Goal: Find specific fact: Find specific fact

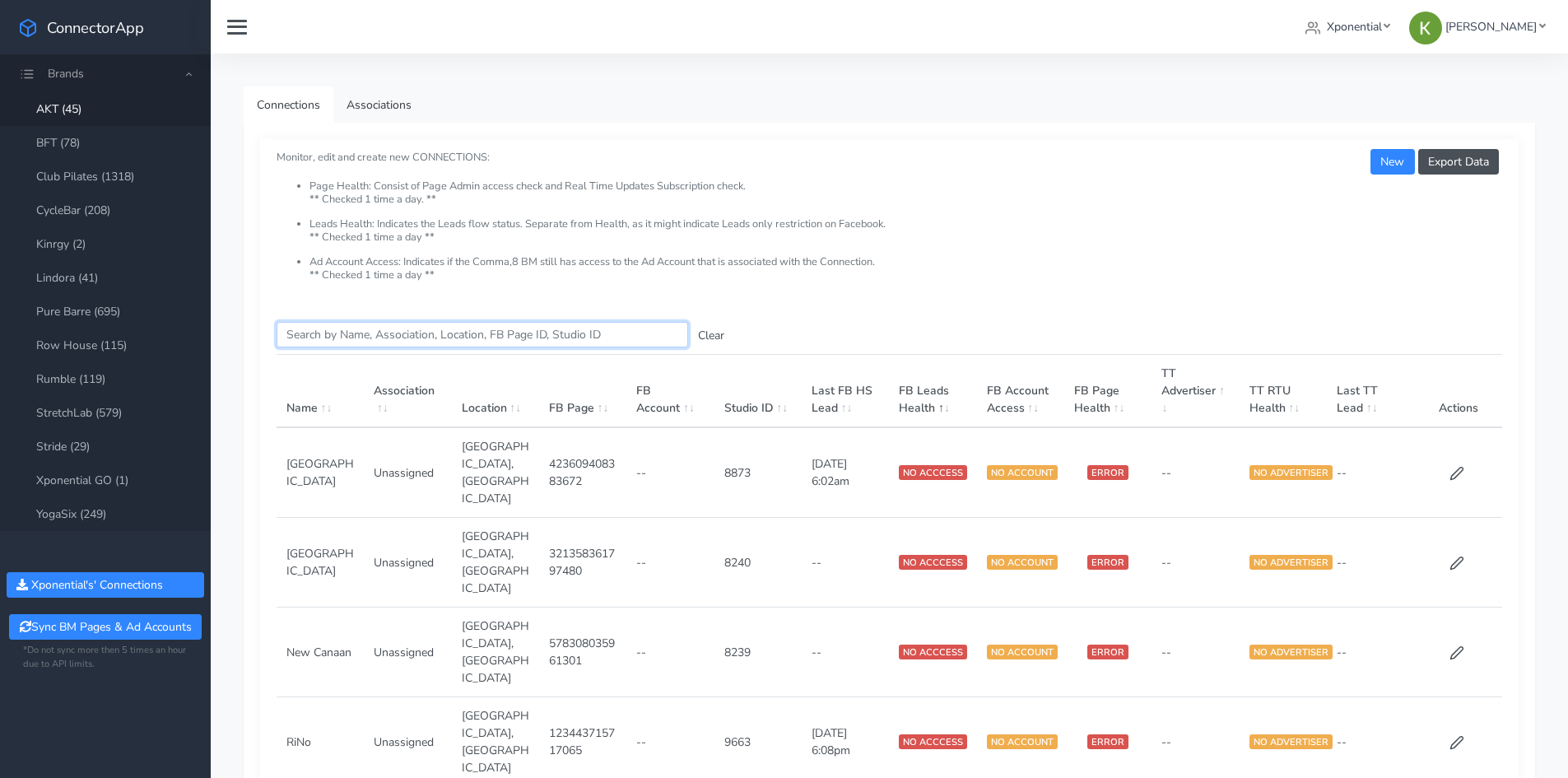
click at [470, 331] on input "Search this table" at bounding box center [482, 335] width 412 height 26
click at [138, 187] on link "Club Pilates (1318)" at bounding box center [106, 176] width 211 height 34
click at [480, 332] on input "Search this table" at bounding box center [482, 335] width 412 height 26
paste input "Club Pilates [GEOGRAPHIC_DATA]"
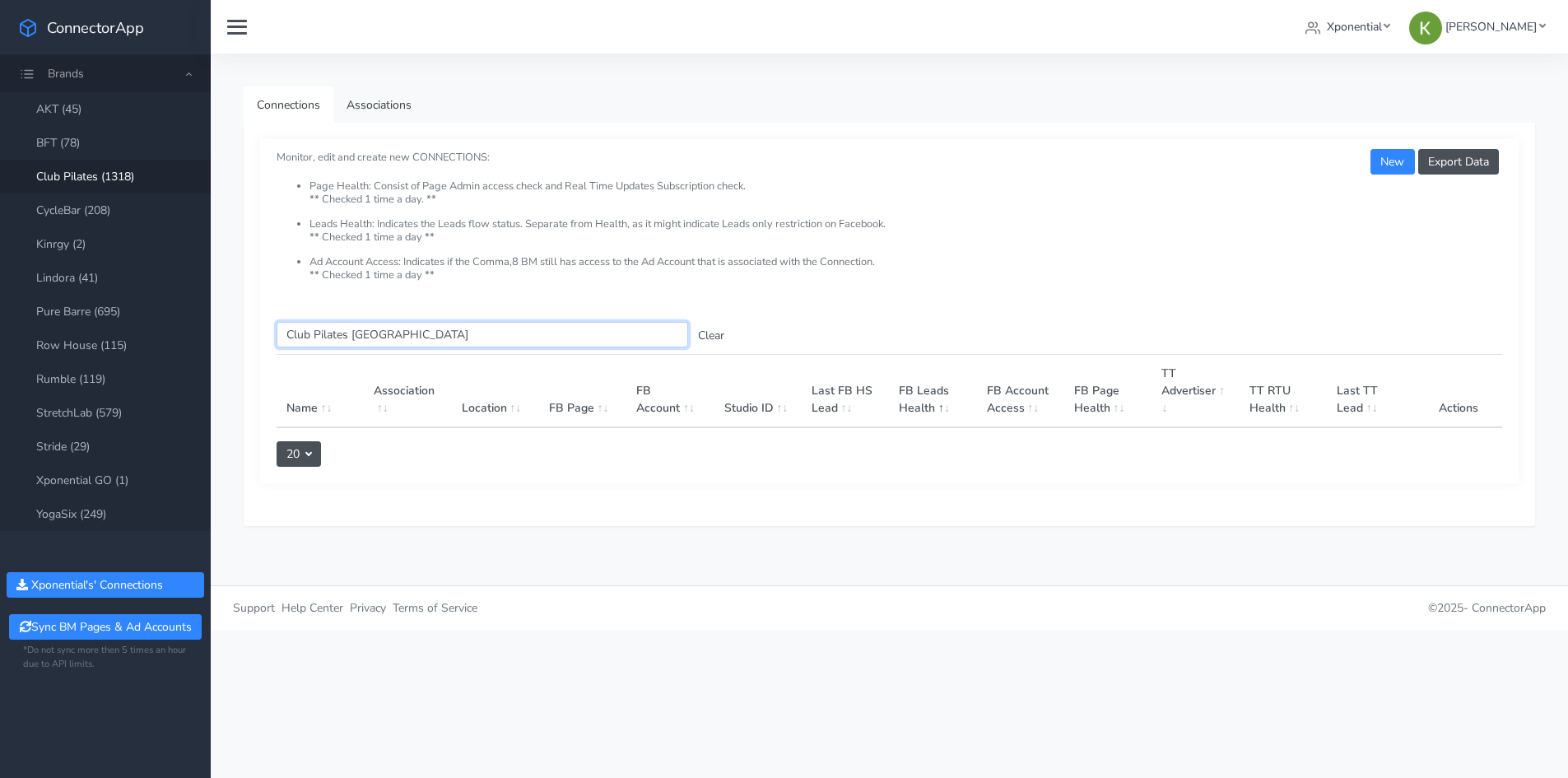
drag, startPoint x: 355, startPoint y: 337, endPoint x: 241, endPoint y: 337, distance: 114.0
click at [241, 337] on div "Connections Associations Export Data New Monitor, edit and create new CONNECTIO…" at bounding box center [890, 319] width 1358 height 532
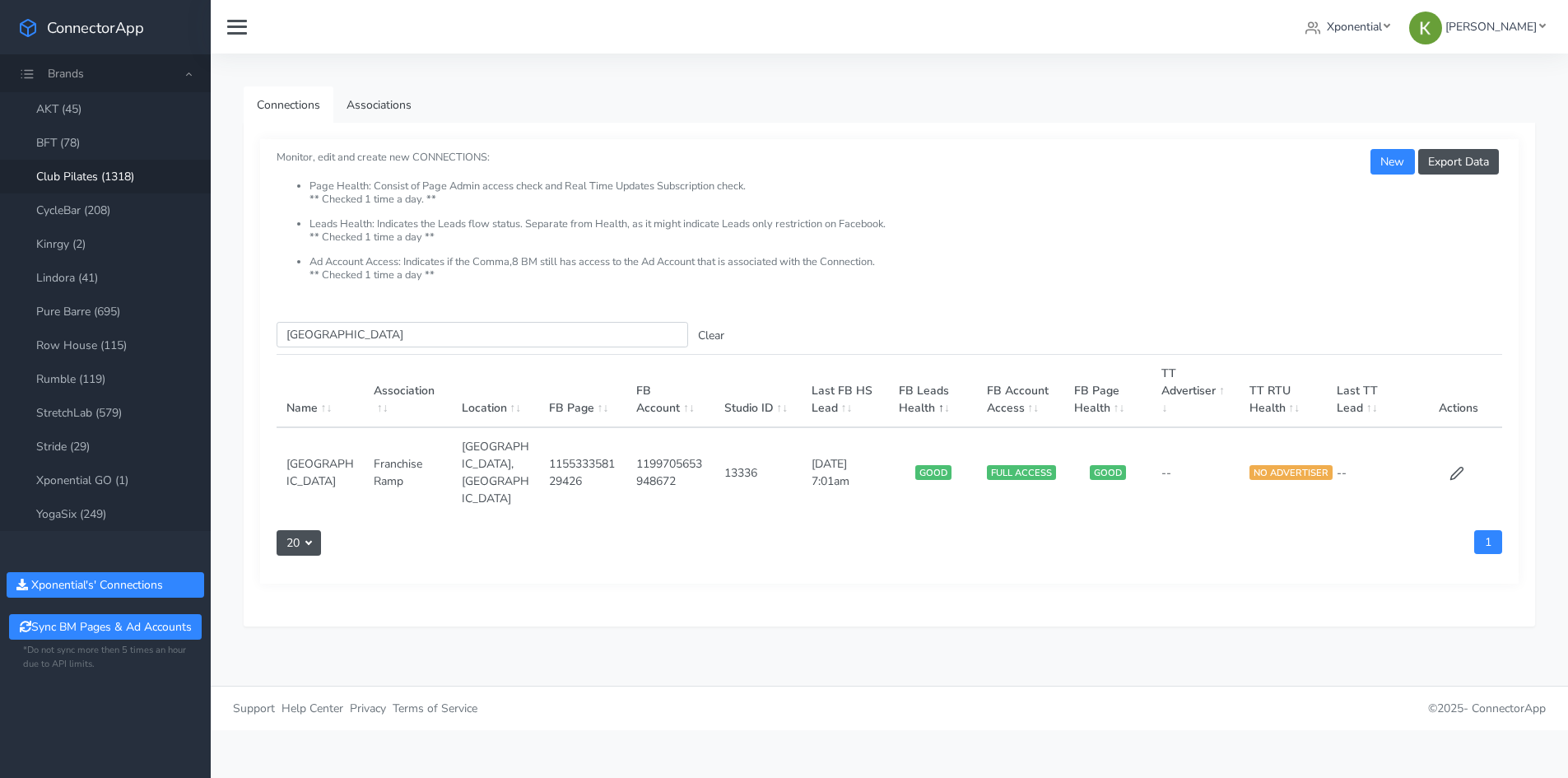
click at [731, 450] on td "13336" at bounding box center [758, 472] width 87 height 90
copy td "13336"
click at [739, 452] on td "13336" at bounding box center [758, 472] width 87 height 90
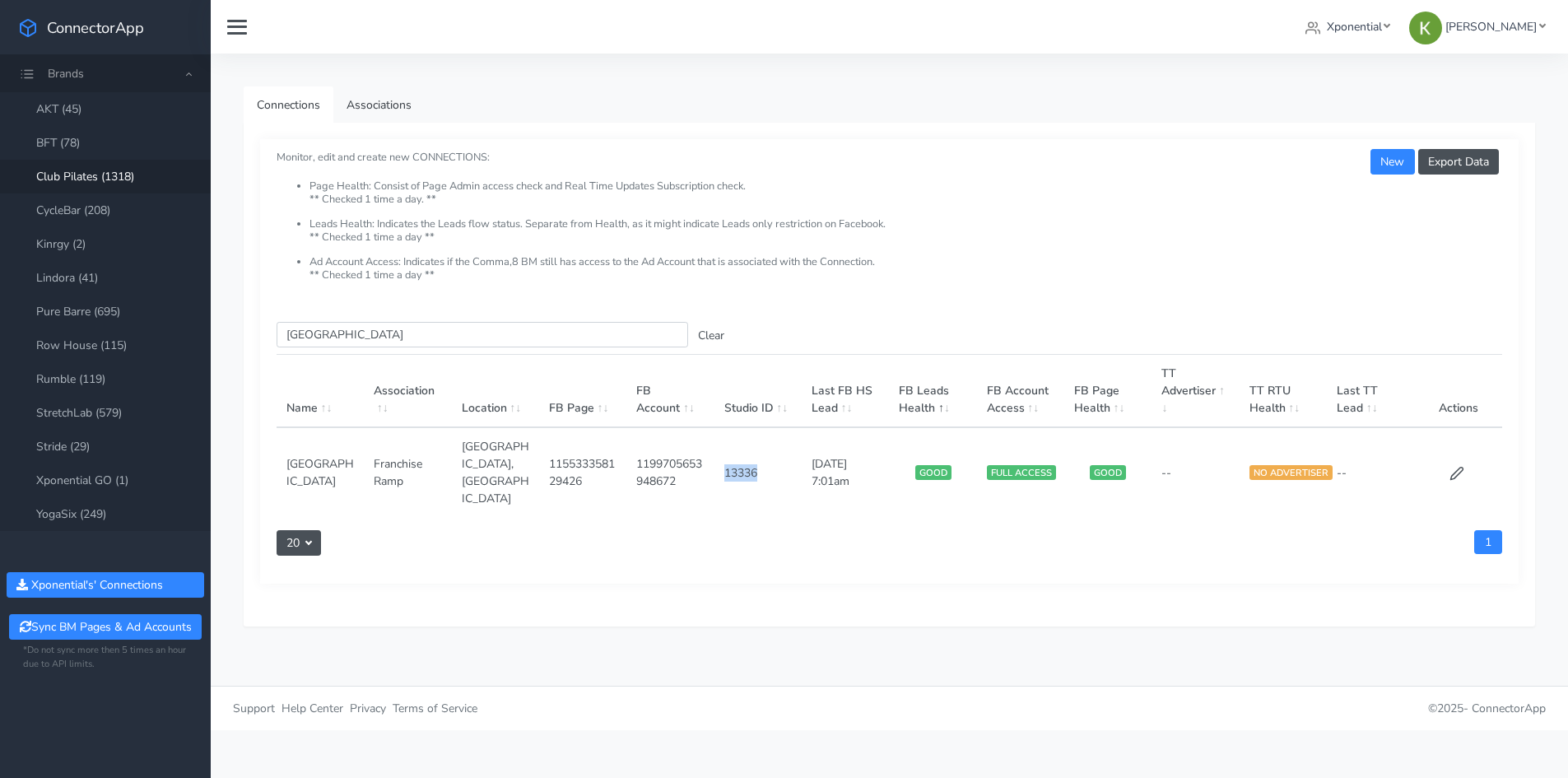
click at [743, 463] on td "13336" at bounding box center [758, 472] width 87 height 90
click at [732, 454] on td "13336" at bounding box center [758, 472] width 87 height 90
drag, startPoint x: 317, startPoint y: 334, endPoint x: 262, endPoint y: 332, distance: 55.0
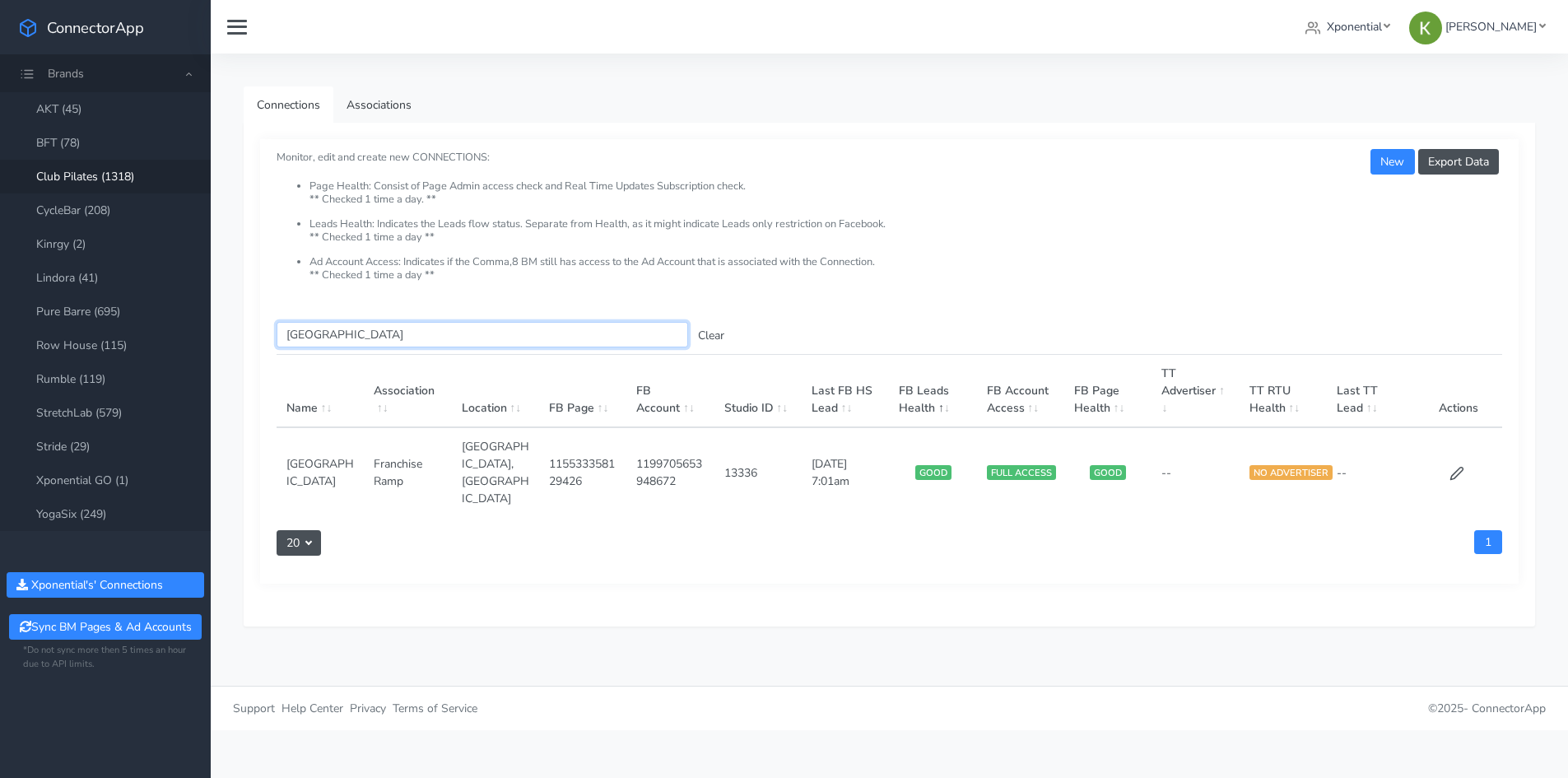
click at [262, 332] on div "Search this table West Bayside Clear Name Association Location FB Page FB Accou…" at bounding box center [890, 444] width 1259 height 278
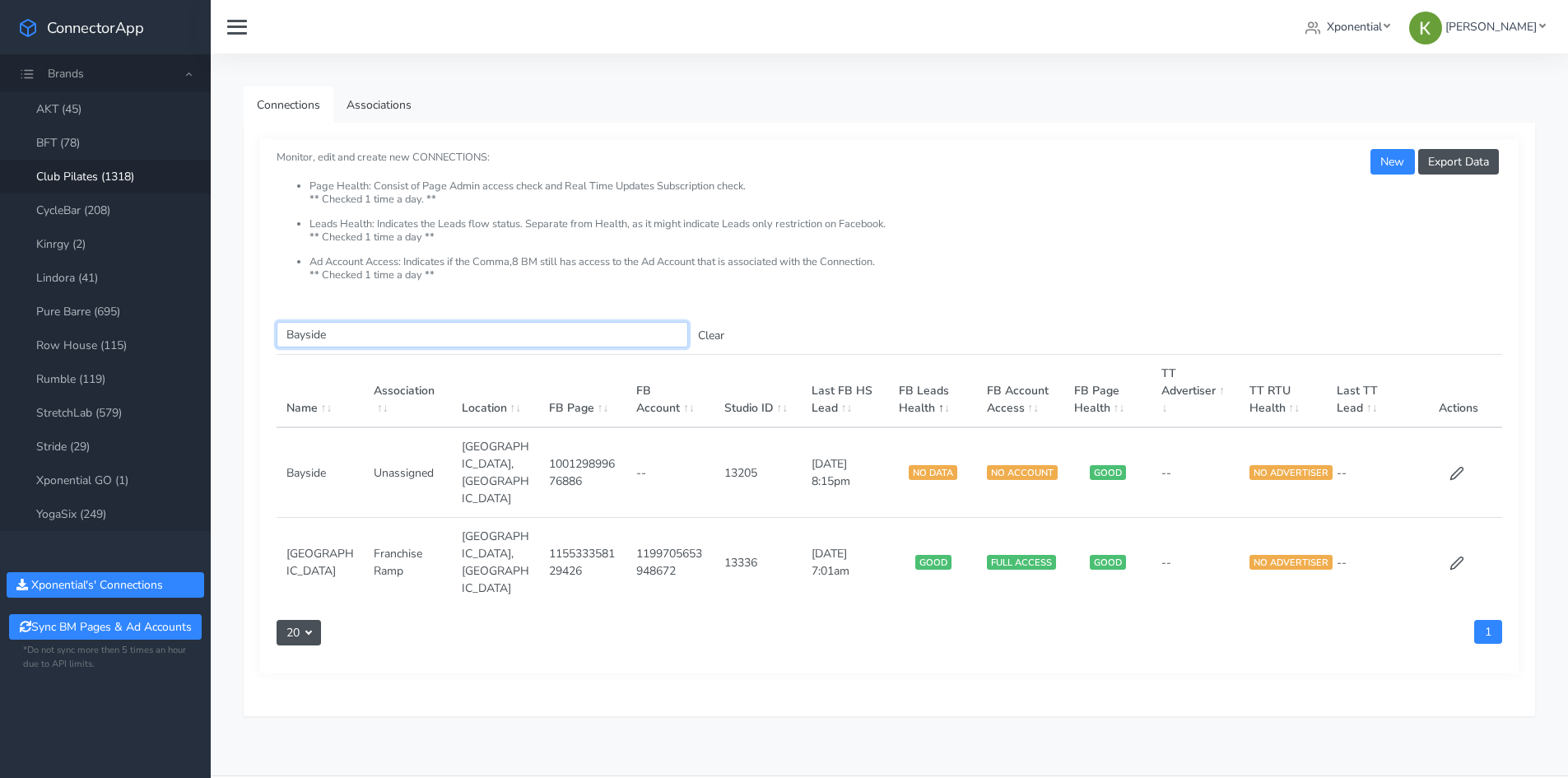
type input "Bayside"
